Goal: Find specific page/section: Find specific page/section

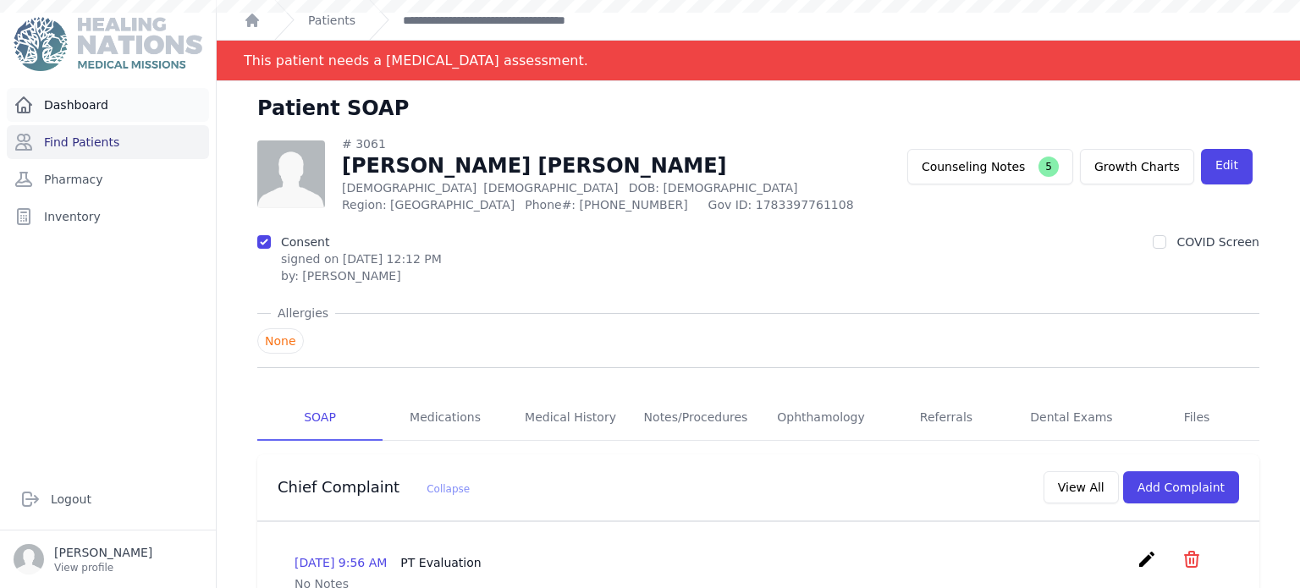
click at [133, 118] on link "Dashboard" at bounding box center [108, 105] width 202 height 34
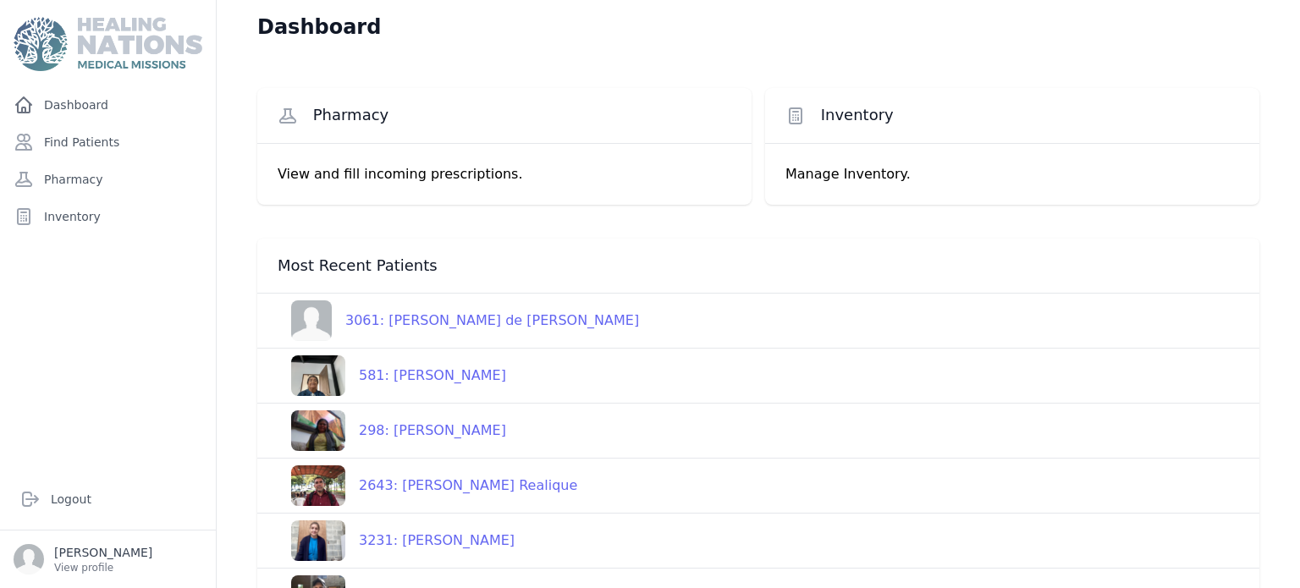
click at [95, 355] on div "Dashboard Find Patients Pharmacy Inventory" at bounding box center [108, 271] width 216 height 367
click at [95, 135] on link "Find Patients" at bounding box center [108, 142] width 202 height 34
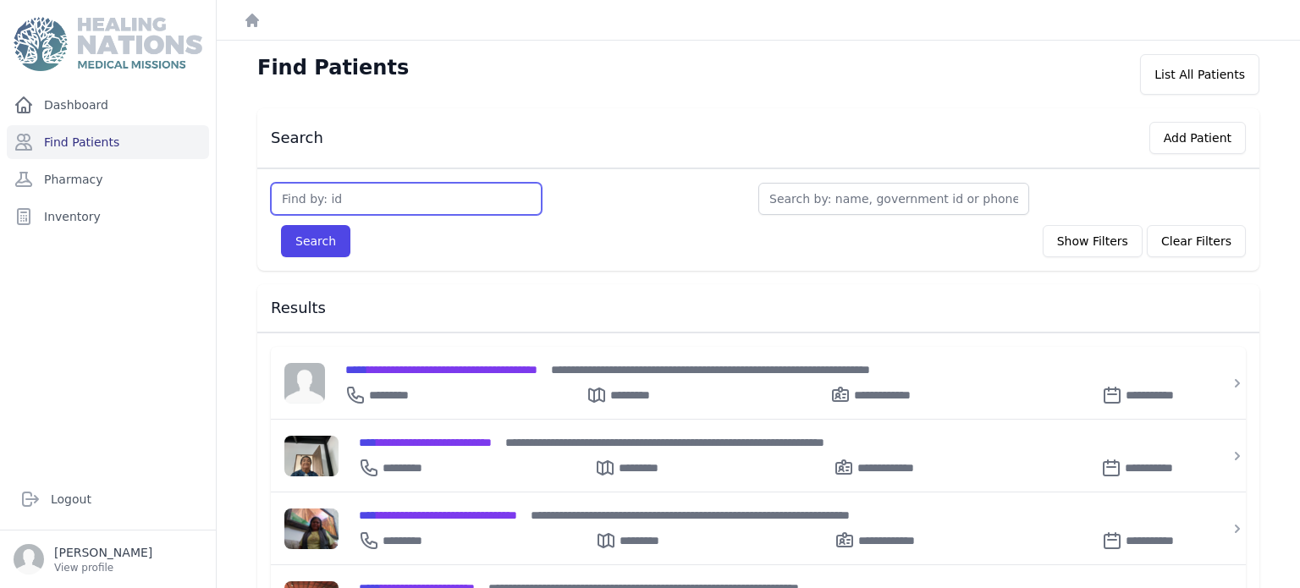
click at [388, 194] on input "text" at bounding box center [406, 199] width 271 height 32
type input "3770"
click at [281, 225] on button "Search" at bounding box center [315, 241] width 69 height 32
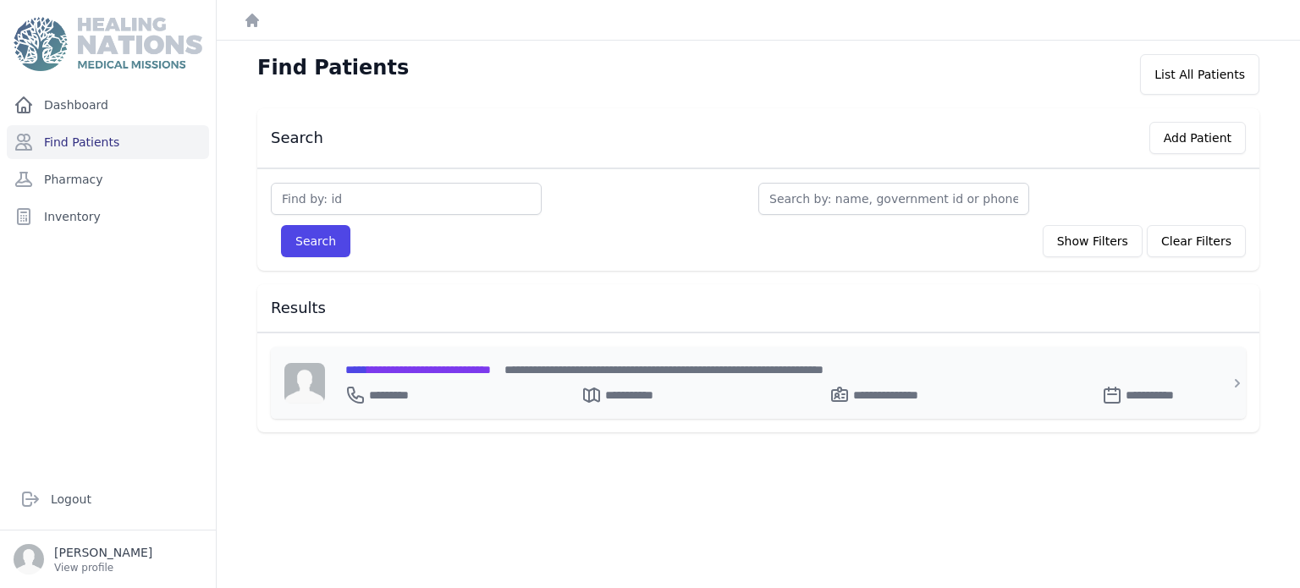
click at [484, 383] on div "**********" at bounding box center [768, 391] width 846 height 27
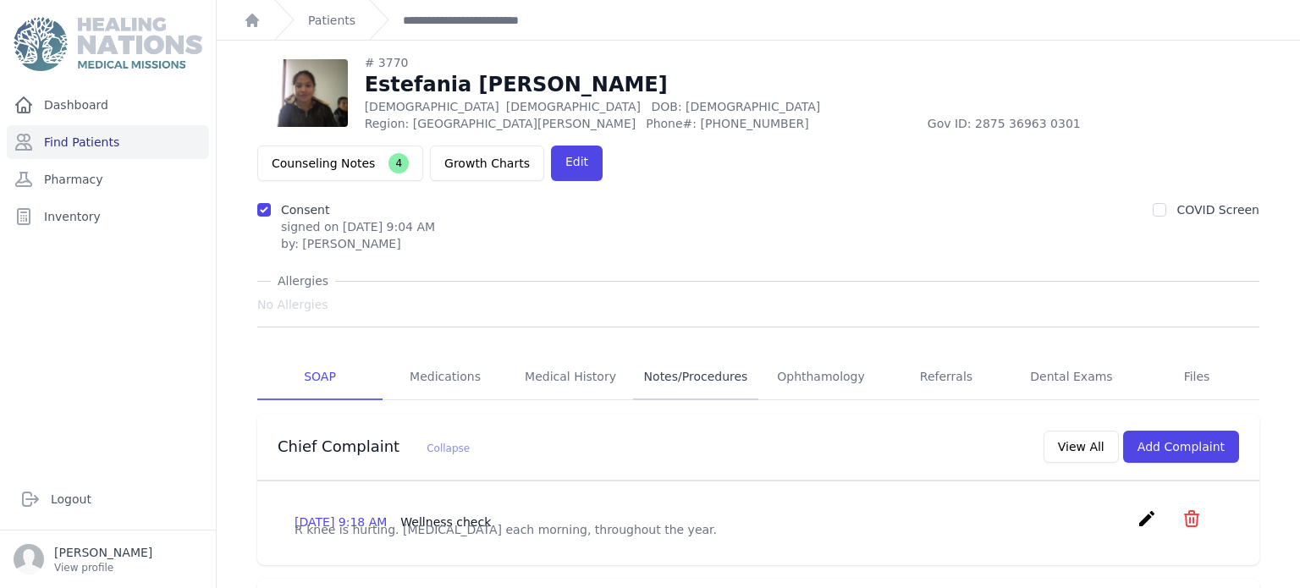
click at [677, 355] on link "Notes/Procedures" at bounding box center [695, 378] width 125 height 46
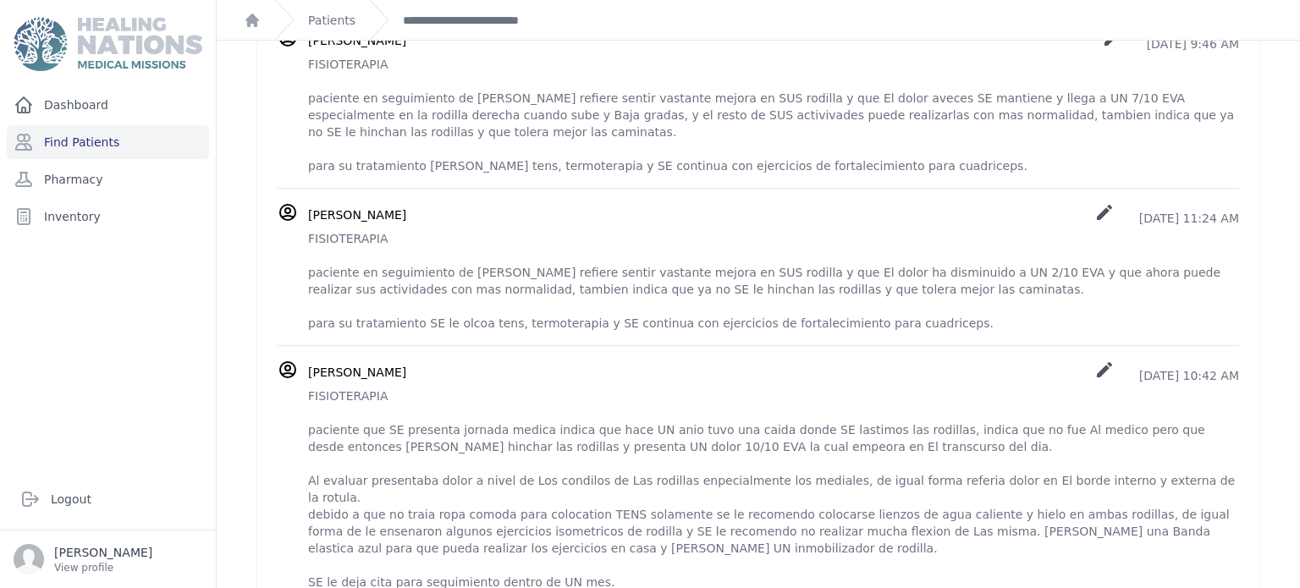
scroll to position [70, 0]
